Goal: Information Seeking & Learning: Learn about a topic

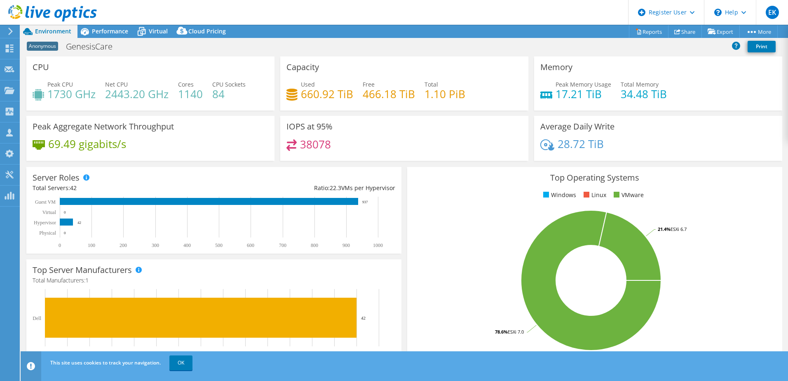
select select "USD"
click at [102, 45] on h1 "GenesisCare" at bounding box center [93, 46] width 63 height 9
click at [160, 30] on span "Virtual" at bounding box center [158, 31] width 19 height 8
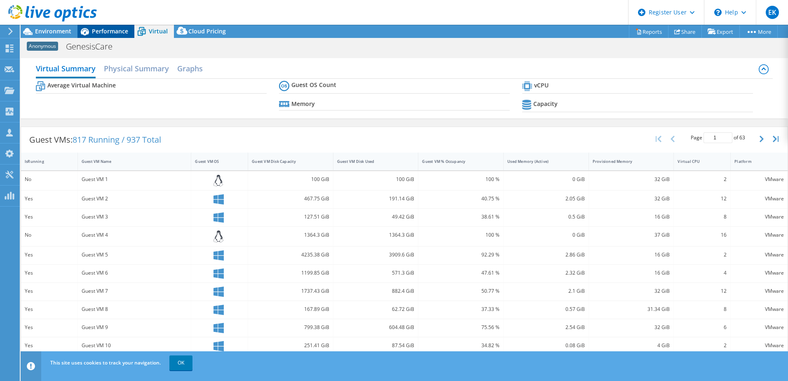
click at [109, 33] on span "Performance" at bounding box center [110, 31] width 36 height 8
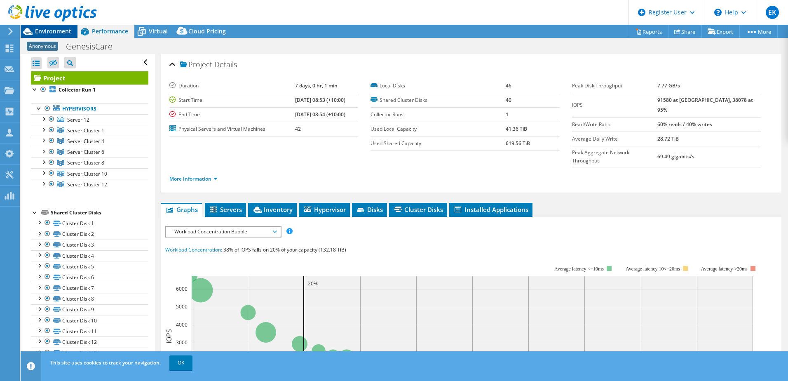
click at [43, 31] on span "Environment" at bounding box center [53, 31] width 36 height 8
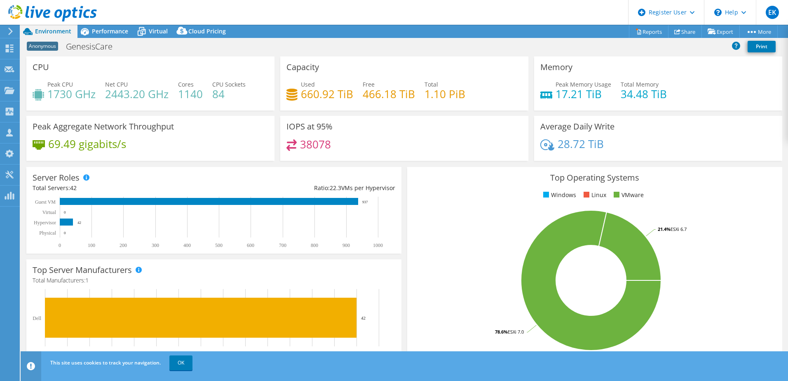
click at [6, 31] on div at bounding box center [9, 31] width 9 height 7
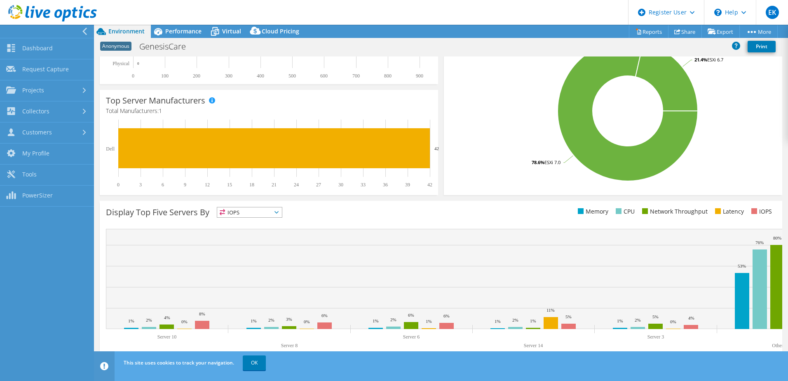
scroll to position [195, 0]
click at [257, 366] on link "OK" at bounding box center [254, 362] width 23 height 15
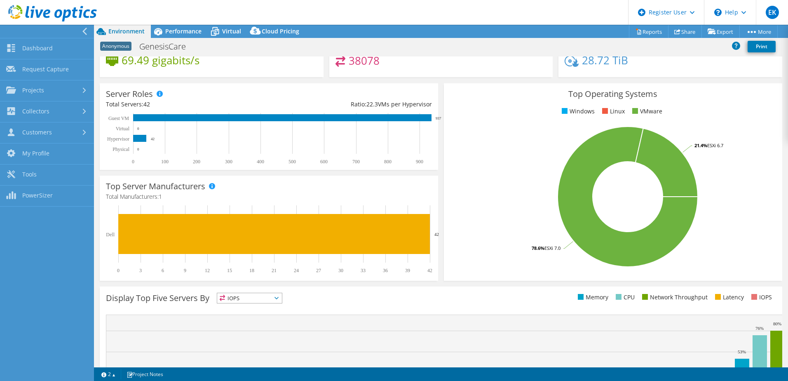
scroll to position [72, 0]
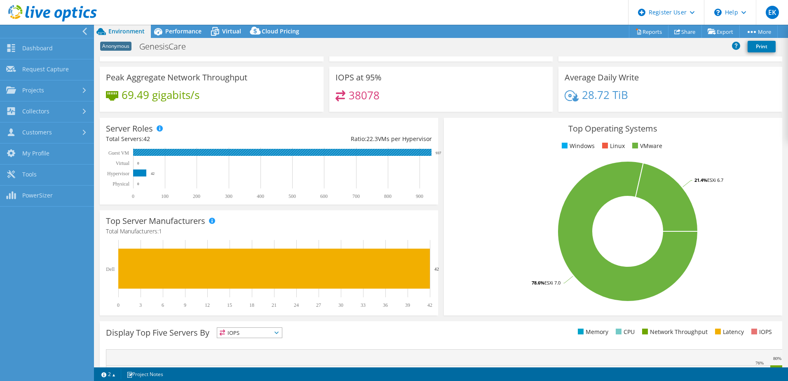
click at [394, 151] on rect at bounding box center [282, 152] width 298 height 7
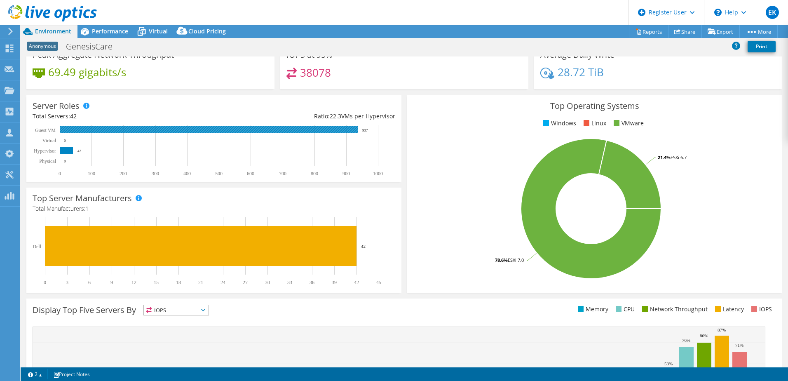
click at [337, 131] on rect at bounding box center [209, 129] width 298 height 7
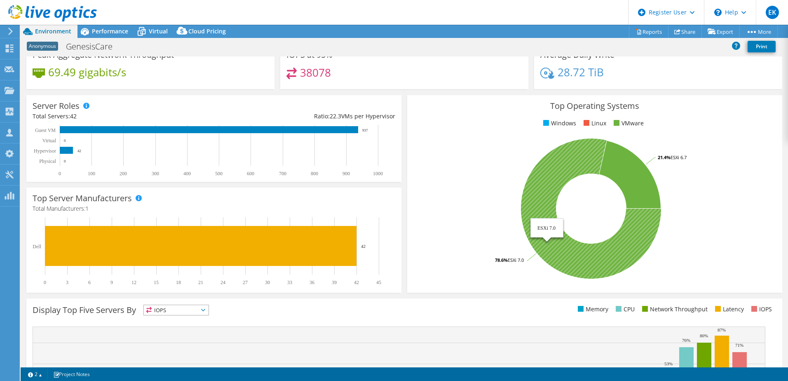
click at [551, 178] on icon at bounding box center [591, 208] width 140 height 140
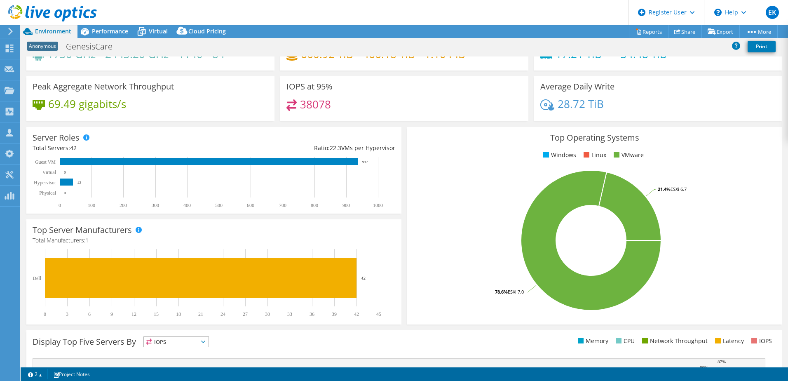
scroll to position [0, 0]
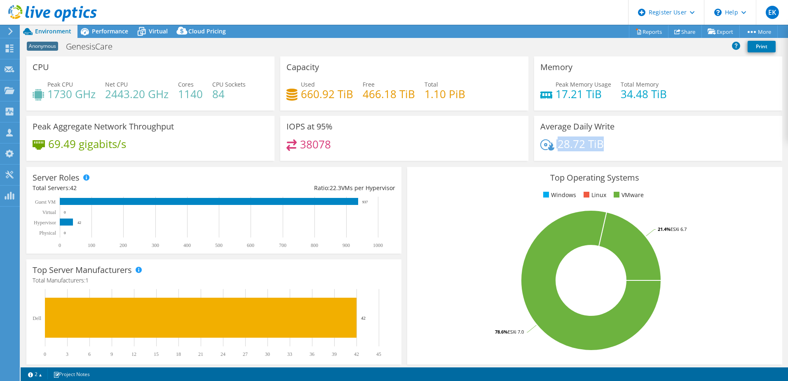
drag, startPoint x: 608, startPoint y: 143, endPoint x: 552, endPoint y: 144, distance: 56.0
click at [552, 144] on div "28.72 TiB" at bounding box center [658, 147] width 236 height 17
drag, startPoint x: 552, startPoint y: 144, endPoint x: 644, endPoint y: 146, distance: 92.3
click at [644, 146] on div "28.72 TiB" at bounding box center [658, 147] width 236 height 17
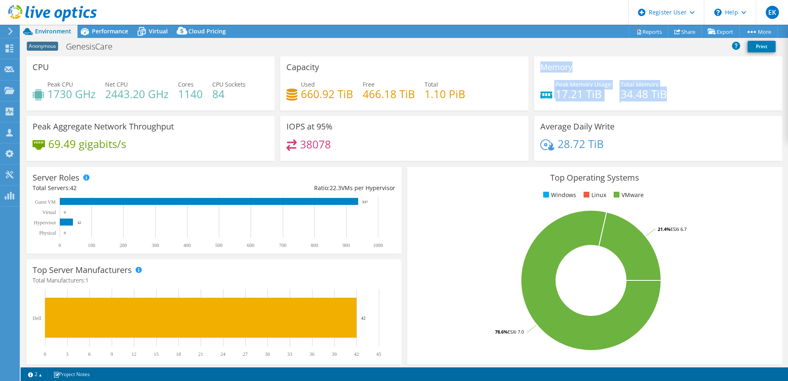
drag, startPoint x: 675, startPoint y: 96, endPoint x: 493, endPoint y: 95, distance: 182.1
click at [496, 95] on div "CPU Peak CPU 1730 GHz Net CPU 2443.20 GHz Cores 1140 CPU Sockets 84 Capacity Us…" at bounding box center [403, 111] width 761 height 110
drag, startPoint x: 493, startPoint y: 95, endPoint x: 479, endPoint y: 140, distance: 47.0
click at [479, 140] on div "38078" at bounding box center [404, 148] width 236 height 18
click at [45, 373] on link "2" at bounding box center [35, 374] width 26 height 10
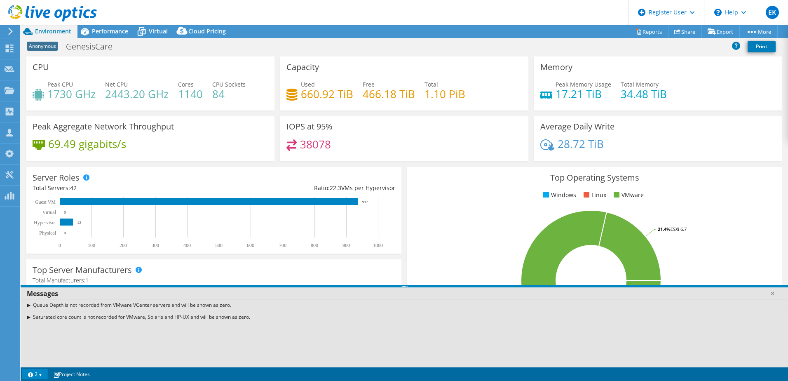
click at [45, 373] on link "2" at bounding box center [35, 374] width 26 height 10
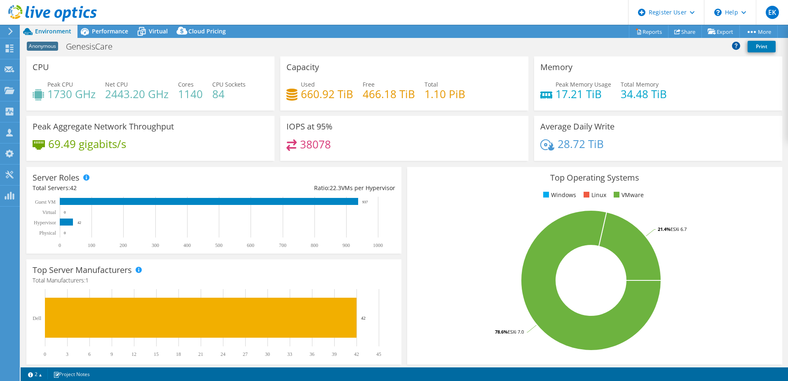
click at [739, 46] on icon at bounding box center [736, 45] width 8 height 8
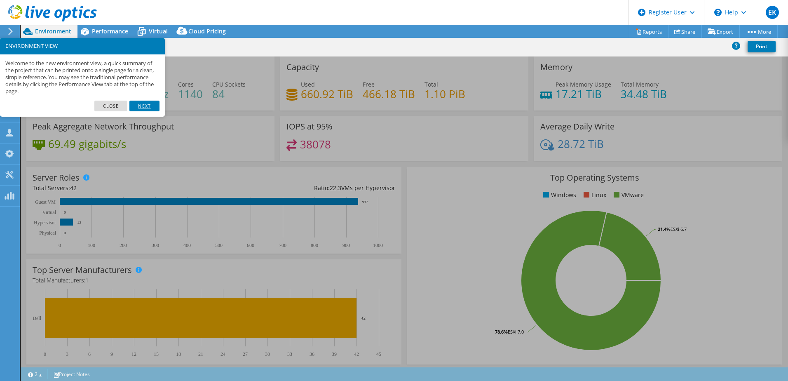
click at [148, 105] on link "Next" at bounding box center [144, 106] width 30 height 11
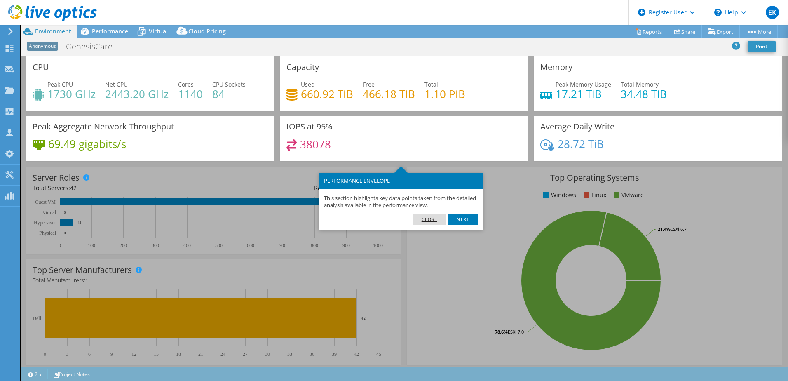
click at [429, 223] on link "Close" at bounding box center [429, 219] width 33 height 11
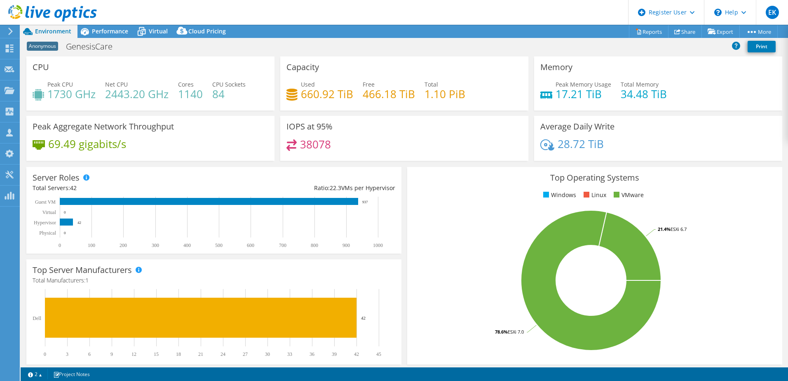
click at [6, 34] on div at bounding box center [9, 31] width 9 height 7
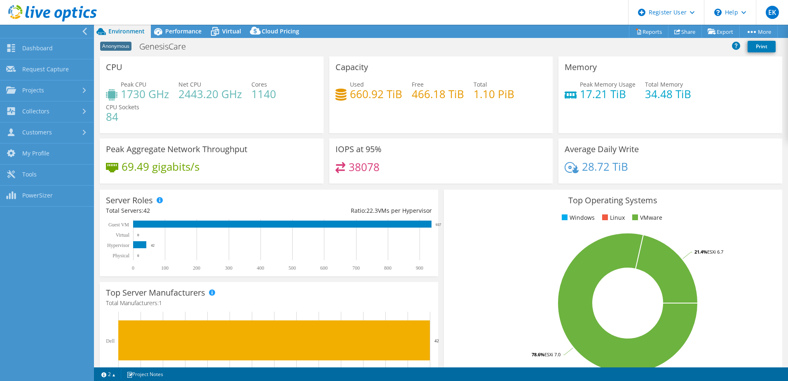
click at [198, 122] on div "Peak CPU 1730 GHz Net CPU 2443.20 GHz Cores 1140 CPU Sockets 84" at bounding box center [211, 104] width 211 height 49
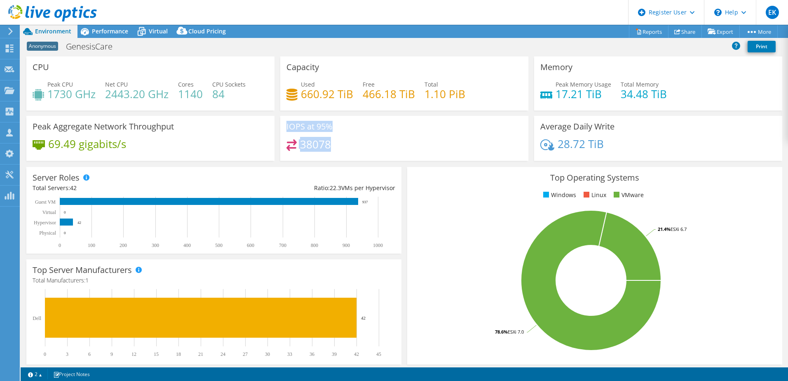
drag, startPoint x: 327, startPoint y: 145, endPoint x: 282, endPoint y: 121, distance: 51.1
click at [282, 121] on div "IOPS at 95% 38078" at bounding box center [404, 138] width 248 height 45
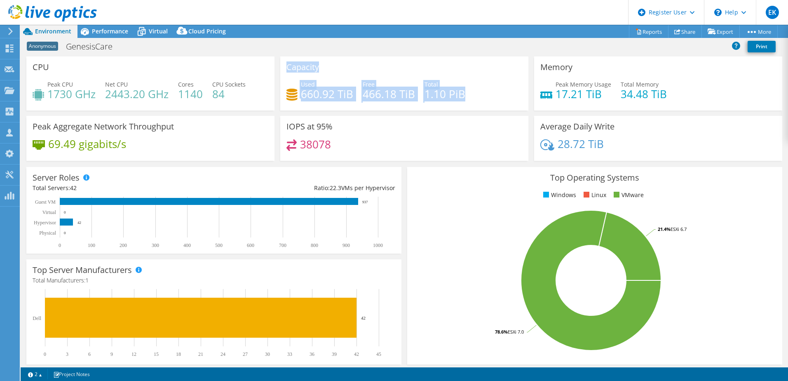
drag, startPoint x: 461, startPoint y: 98, endPoint x: 277, endPoint y: 69, distance: 186.0
click at [277, 69] on div "Capacity Used 660.92 TiB Free 466.18 TiB Total 1.10 PiB" at bounding box center [404, 83] width 254 height 54
drag, startPoint x: 277, startPoint y: 69, endPoint x: 245, endPoint y: 94, distance: 40.9
click at [245, 94] on h4 "84" at bounding box center [228, 93] width 33 height 9
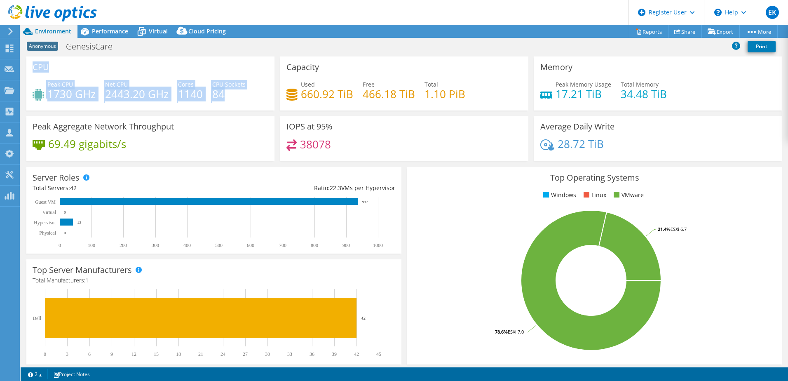
drag, startPoint x: 246, startPoint y: 96, endPoint x: 33, endPoint y: 69, distance: 214.4
click at [33, 69] on div "CPU Peak CPU 1730 GHz Net CPU 2443.20 GHz Cores 1140 CPU Sockets 84" at bounding box center [150, 83] width 248 height 54
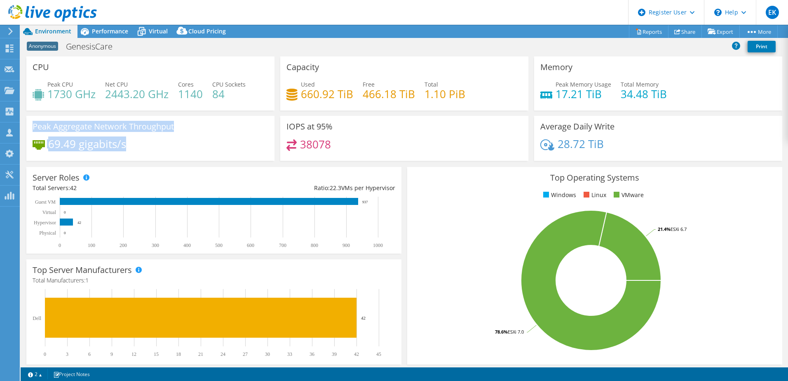
drag, startPoint x: 138, startPoint y: 145, endPoint x: 21, endPoint y: 116, distance: 121.4
click at [21, 116] on section "CPU Peak CPU 1730 GHz Net CPU 2443.20 GHz Cores 1140 CPU Sockets 84 Capacity Us…" at bounding box center [404, 296] width 767 height 480
drag, startPoint x: 21, startPoint y: 116, endPoint x: 120, endPoint y: 137, distance: 101.9
click at [120, 139] on h4 "69.49 gigabits/s" at bounding box center [87, 143] width 78 height 9
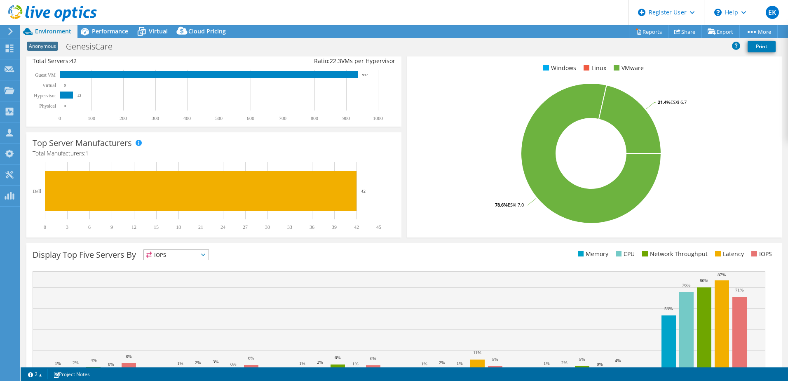
scroll to position [169, 0]
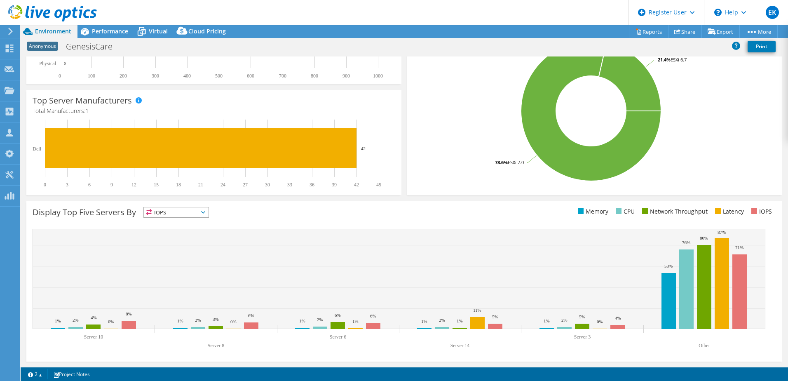
click at [204, 211] on icon at bounding box center [203, 212] width 4 height 2
click at [185, 268] on li "Latency" at bounding box center [176, 269] width 65 height 12
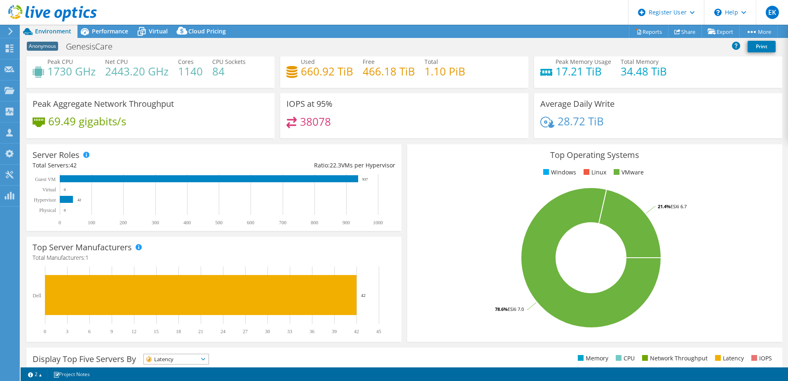
scroll to position [0, 0]
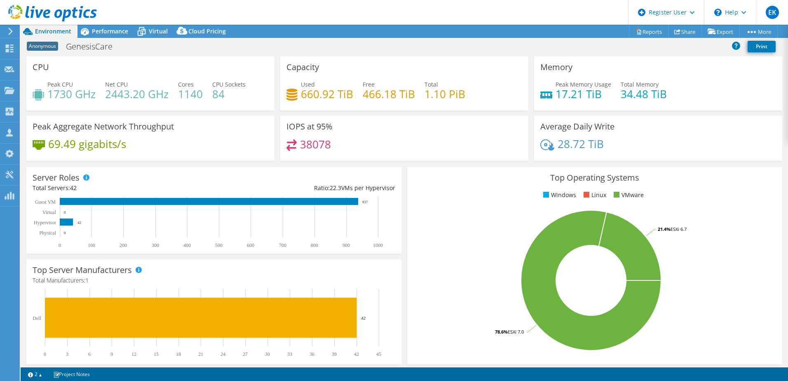
select select "USD"
